Goal: Task Accomplishment & Management: Manage account settings

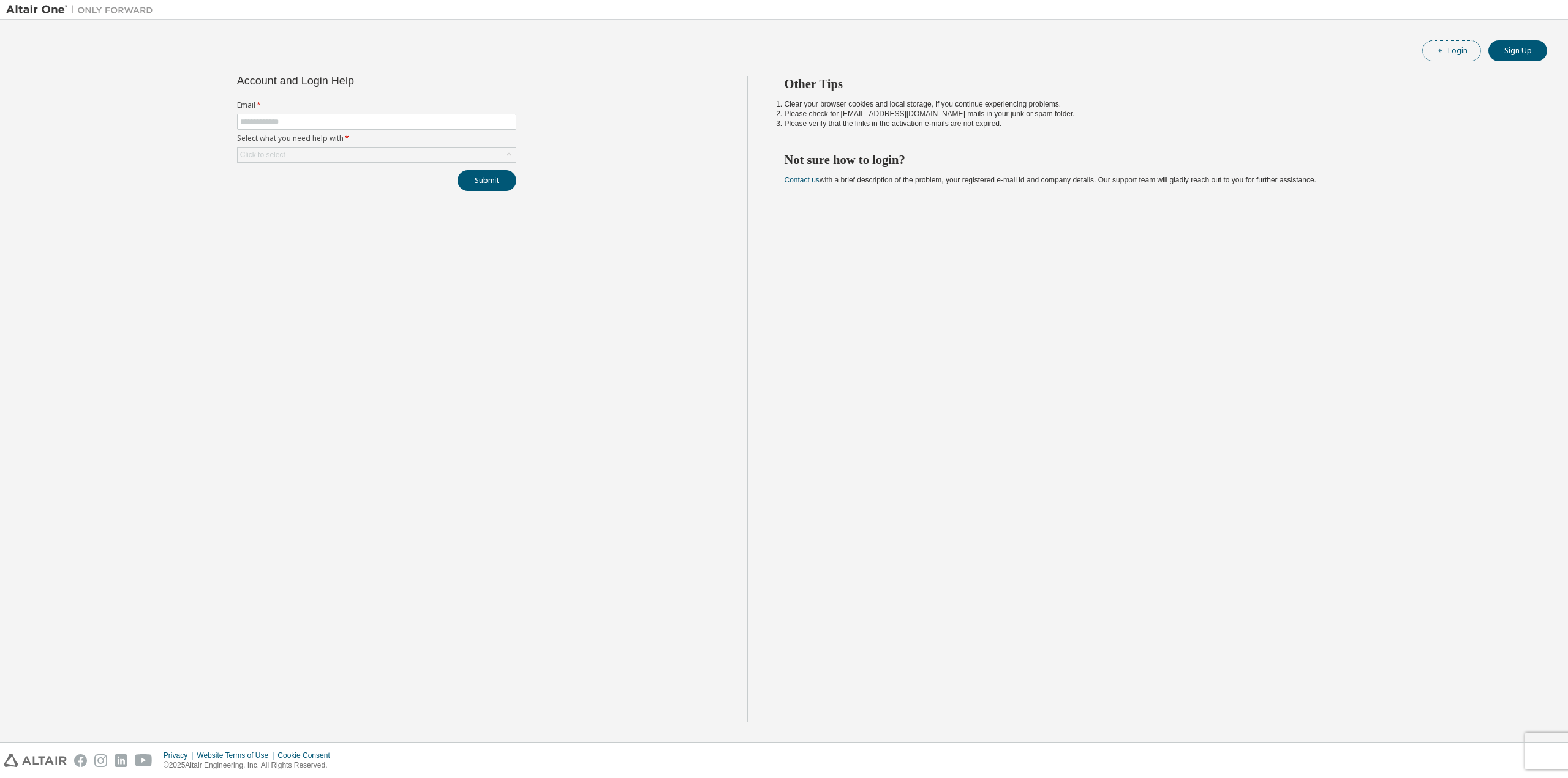
click at [1436, 54] on span "button" at bounding box center [1440, 51] width 9 height 9
click at [389, 123] on input "text" at bounding box center [376, 121] width 273 height 9
type input "**********"
click at [416, 148] on div "Click to select" at bounding box center [376, 155] width 278 height 15
click at [359, 187] on li "I forgot my password" at bounding box center [375, 187] width 276 height 16
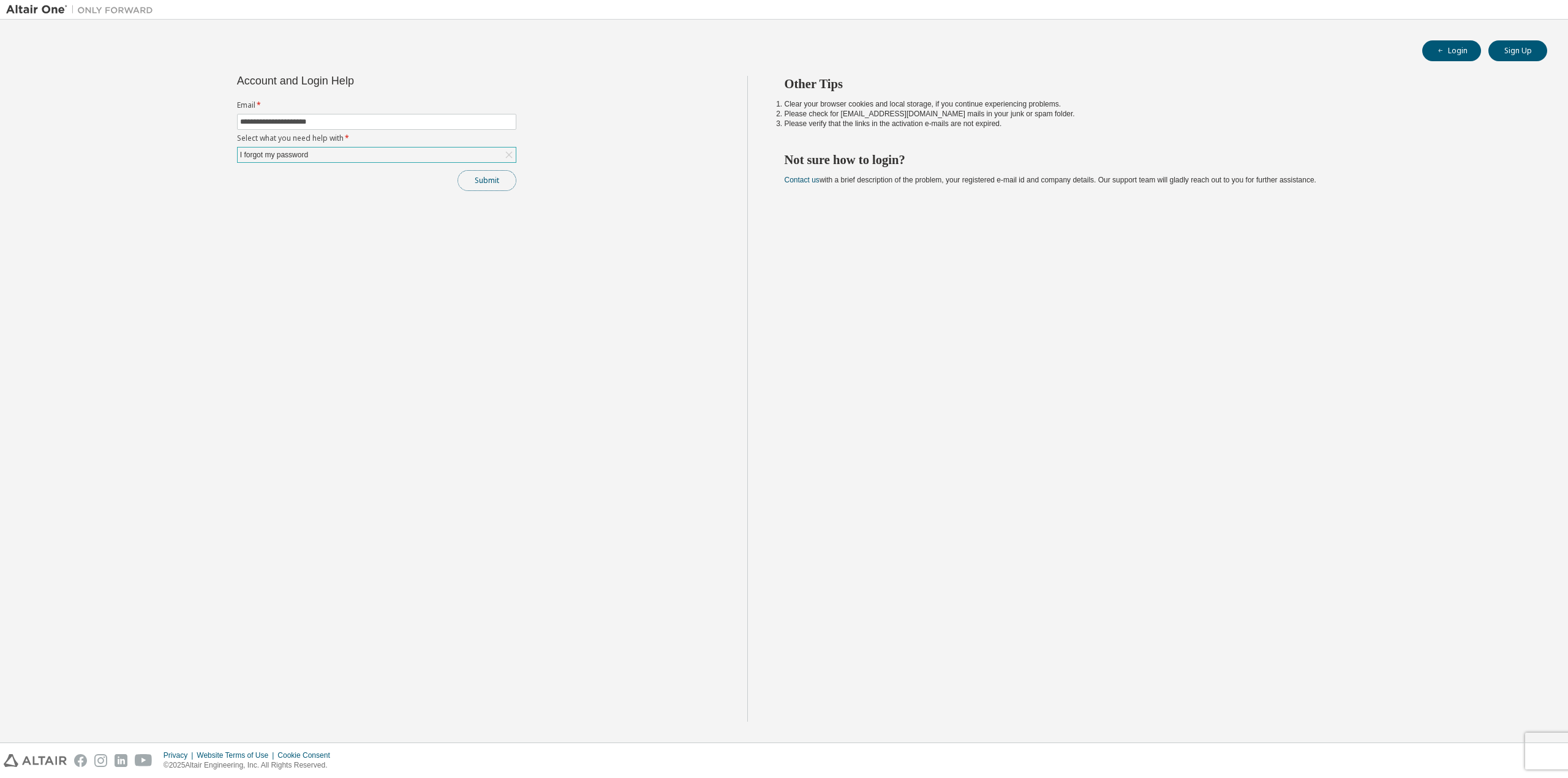
click at [466, 188] on button "Submit" at bounding box center [487, 181] width 58 height 21
